Goal: Task Accomplishment & Management: Manage account settings

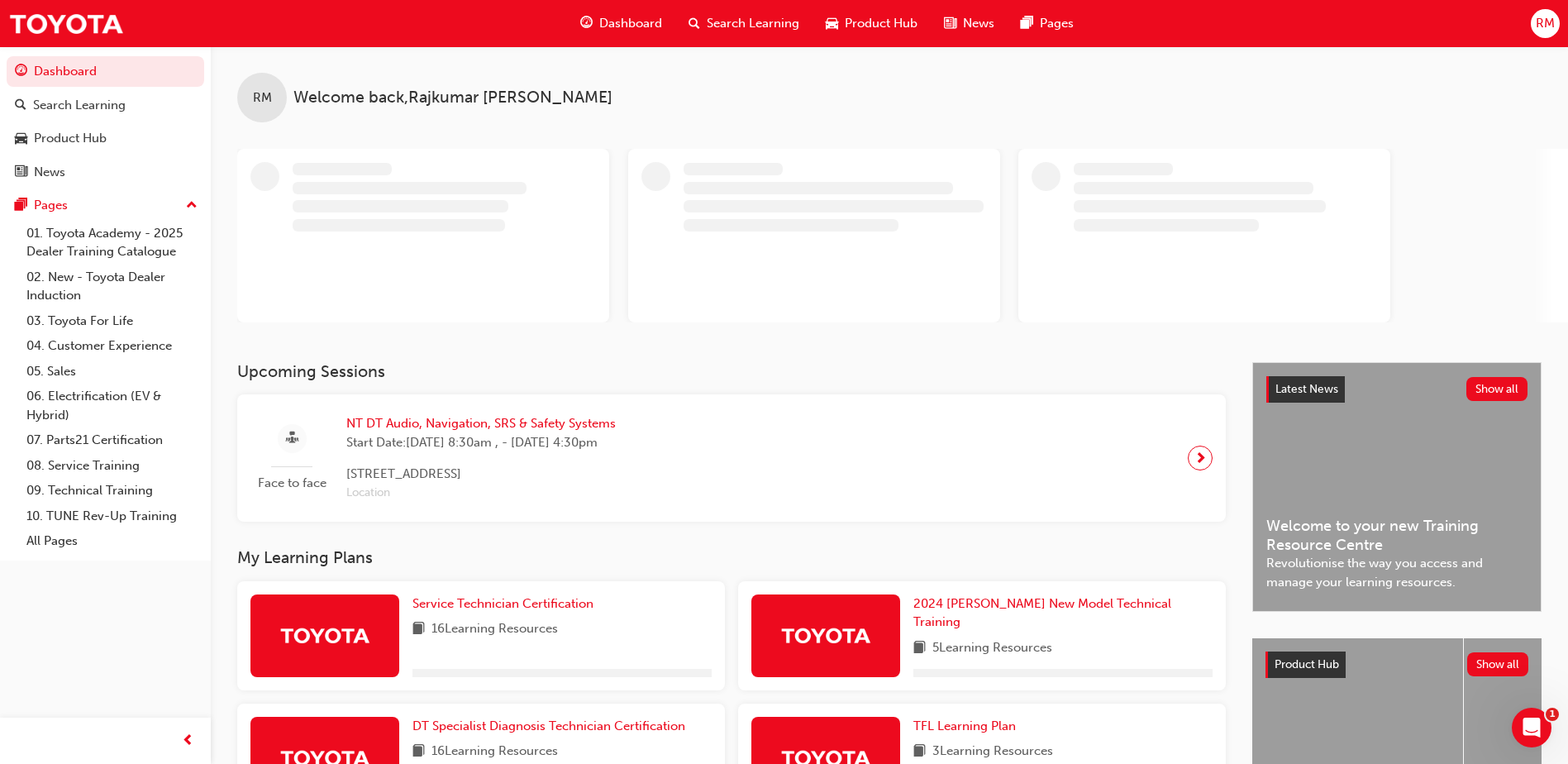
click at [1531, 15] on button "RM" at bounding box center [1545, 24] width 29 height 29
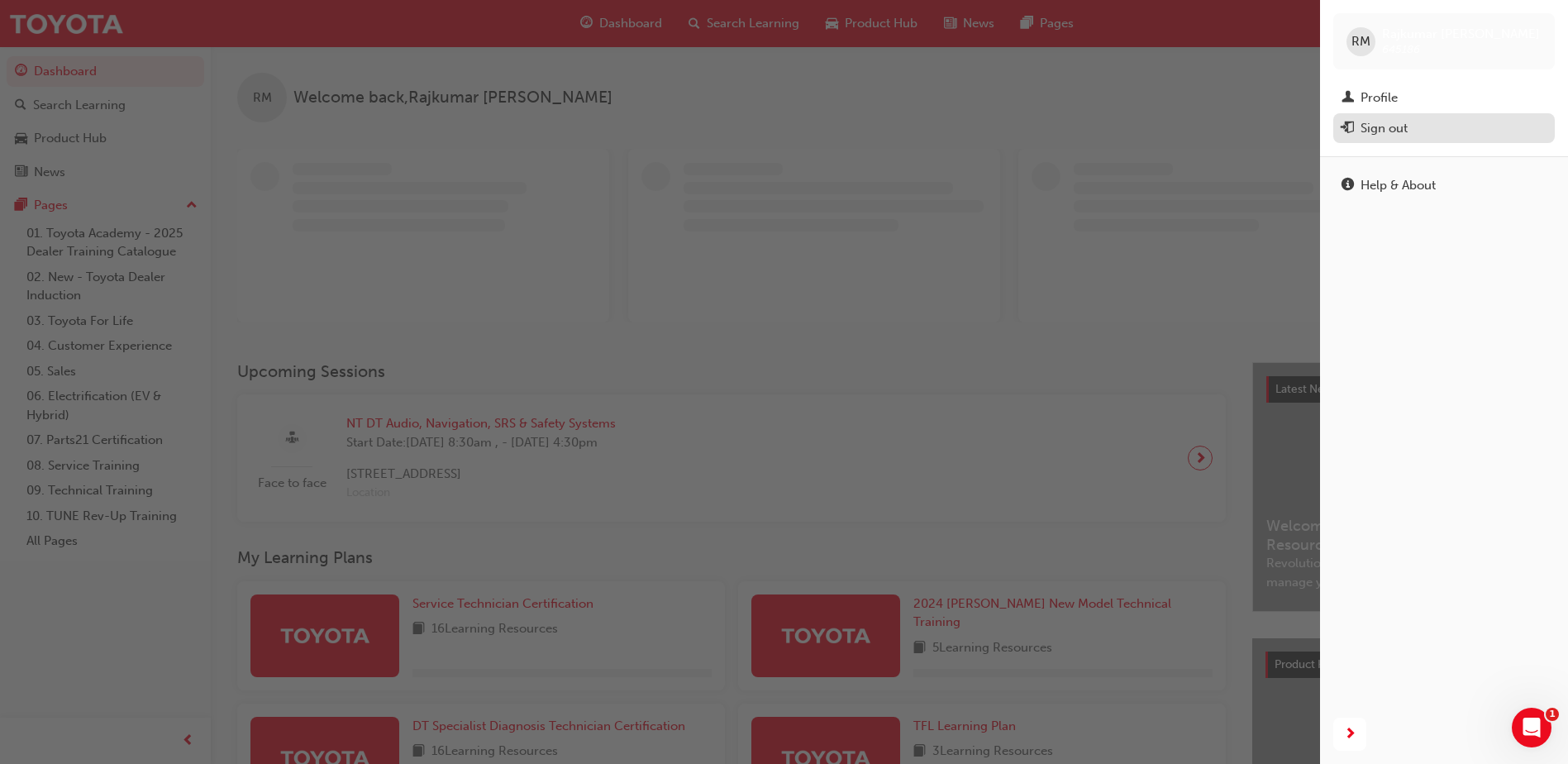
click at [1405, 127] on div "Sign out" at bounding box center [1384, 128] width 47 height 19
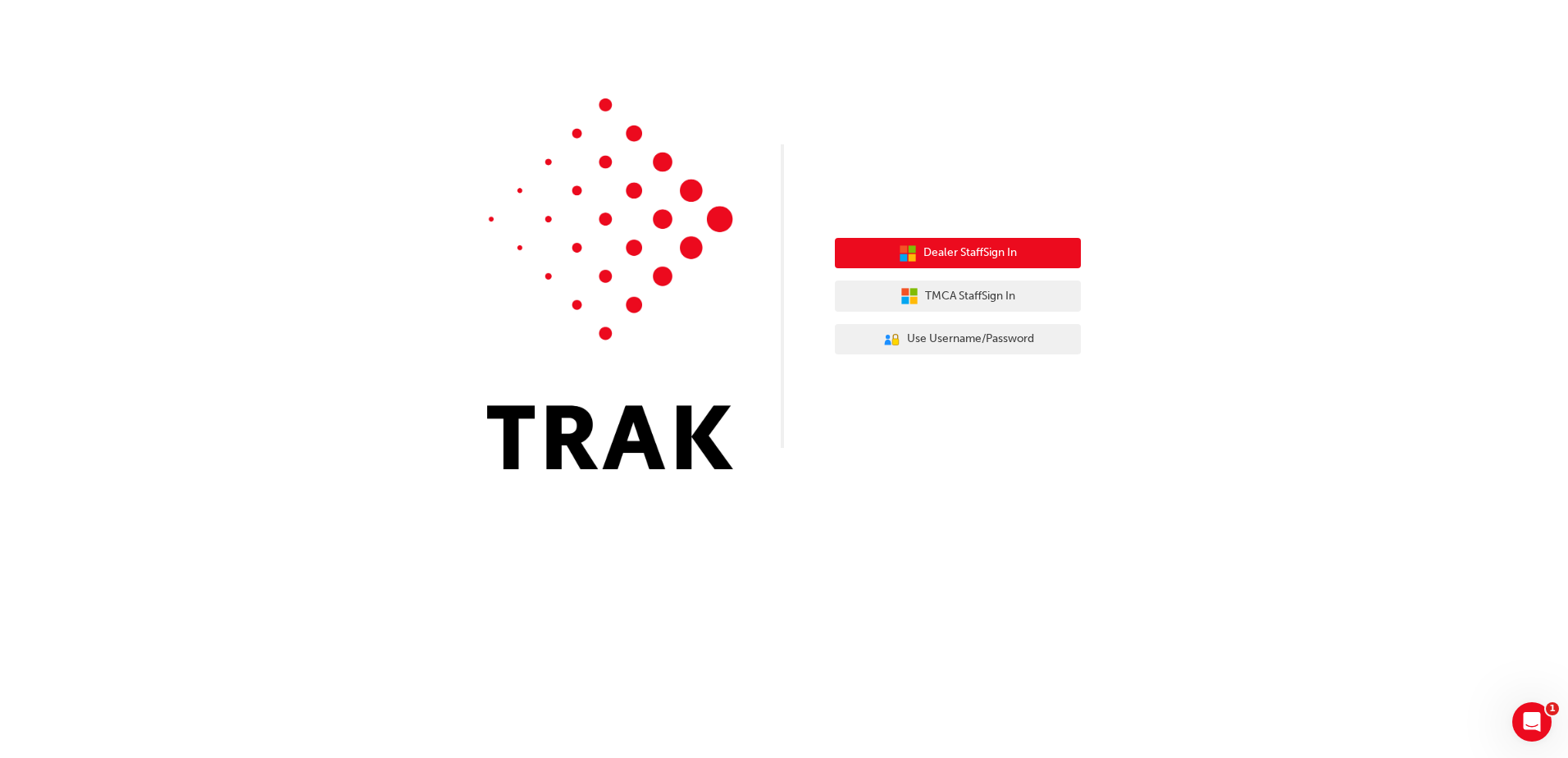
click at [979, 257] on span "Dealer Staff Sign In" at bounding box center [971, 253] width 94 height 19
click at [951, 263] on button "Dealer Staff Sign In" at bounding box center [958, 253] width 246 height 32
